Goal: Task Accomplishment & Management: Complete application form

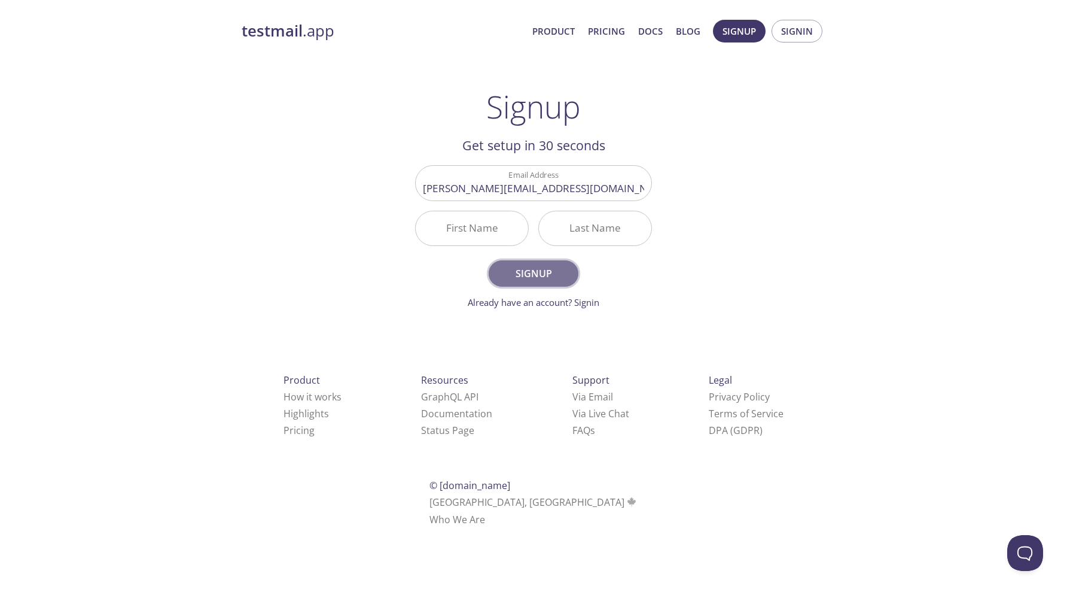
click at [538, 277] on span "Signup" at bounding box center [533, 273] width 63 height 17
click at [470, 226] on input "First Name Required" at bounding box center [472, 228] width 112 height 34
type input "Rupa"
click at [546, 220] on input "Last Name Required" at bounding box center [595, 228] width 112 height 34
type input "Kolii"
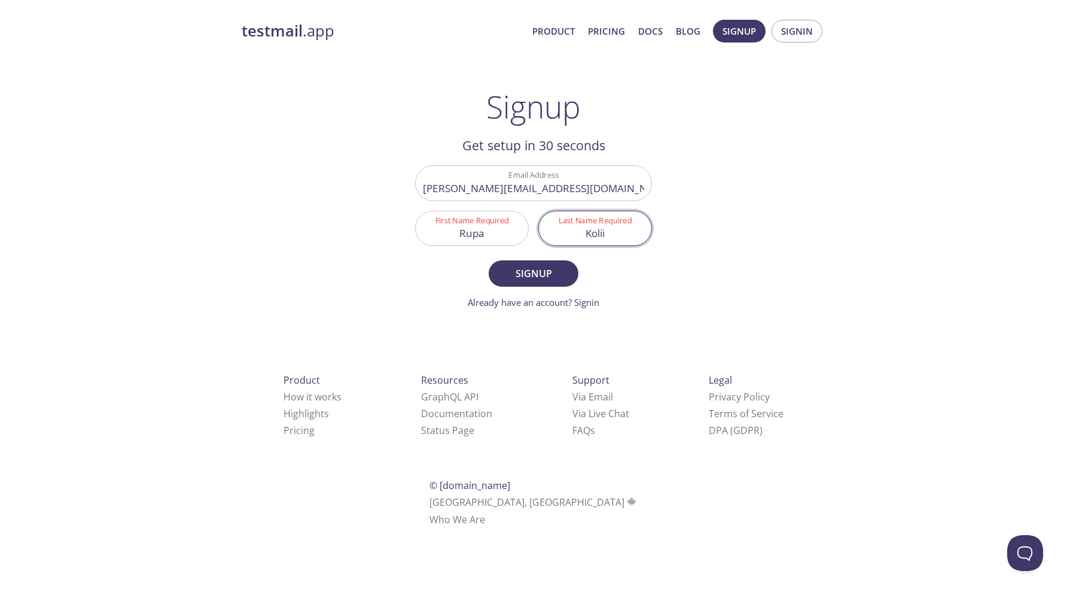
click at [496, 236] on input "Rupa" at bounding box center [472, 228] width 112 height 34
type input "Rupasri"
click at [489, 260] on button "Signup" at bounding box center [534, 273] width 90 height 26
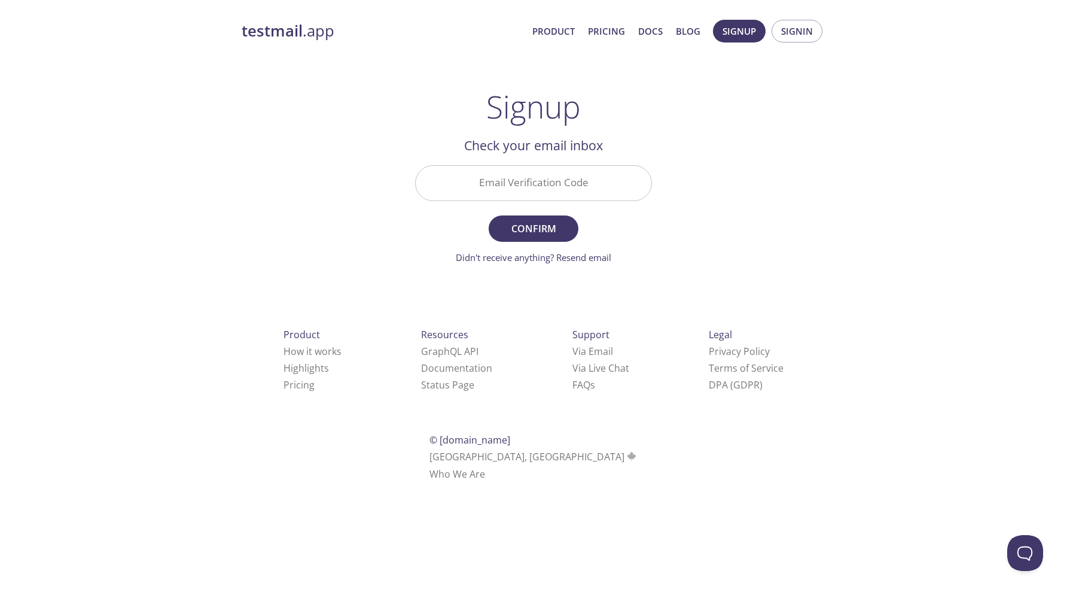
click at [502, 190] on input "Email Verification Code" at bounding box center [534, 183] width 236 height 34
paste input "5DCZWL1"
type input "5DCZWL1"
click at [538, 230] on span "Confirm" at bounding box center [533, 228] width 63 height 17
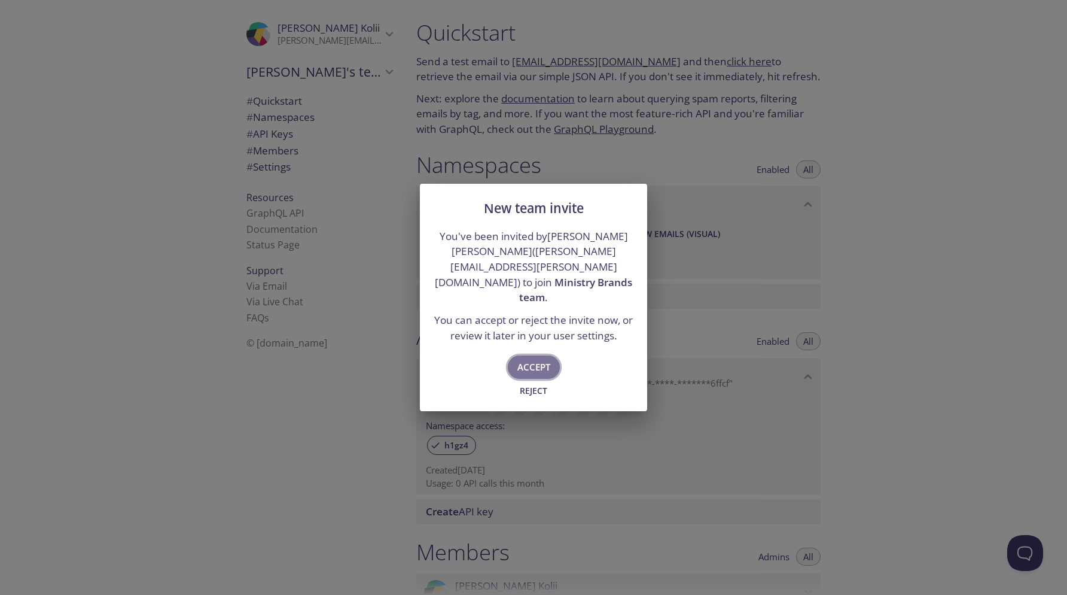
click at [543, 359] on span "Accept" at bounding box center [533, 367] width 33 height 16
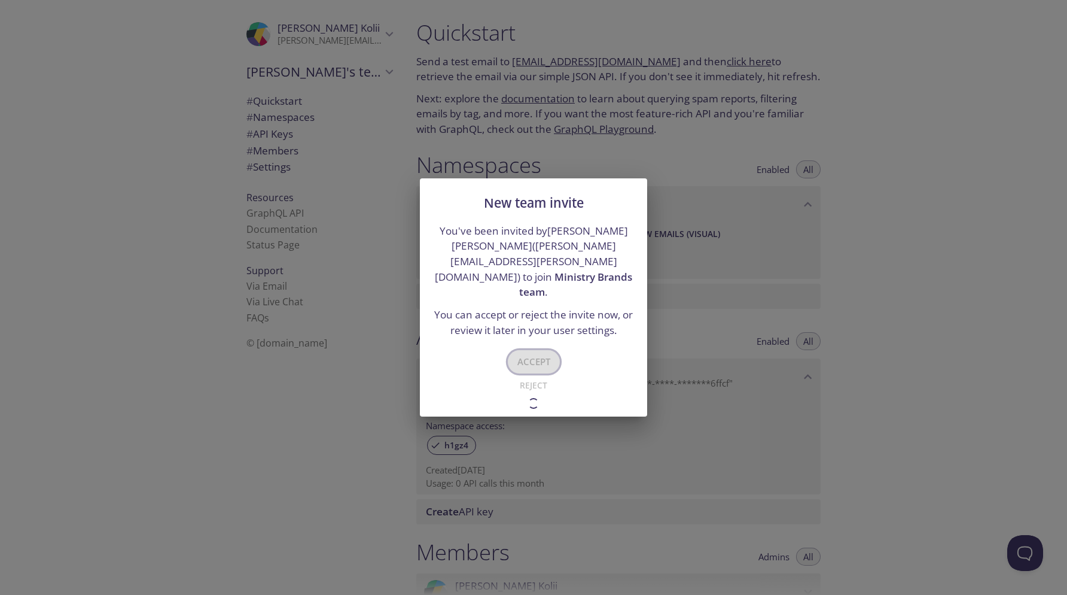
type input "Ministry Brands team"
